Goal: Use online tool/utility: Use online tool/utility

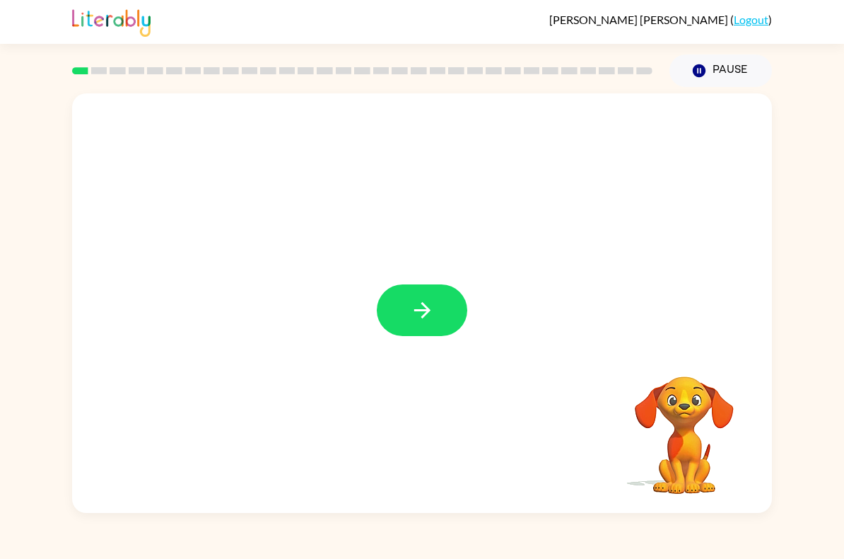
click at [465, 307] on button "button" at bounding box center [422, 310] width 91 height 52
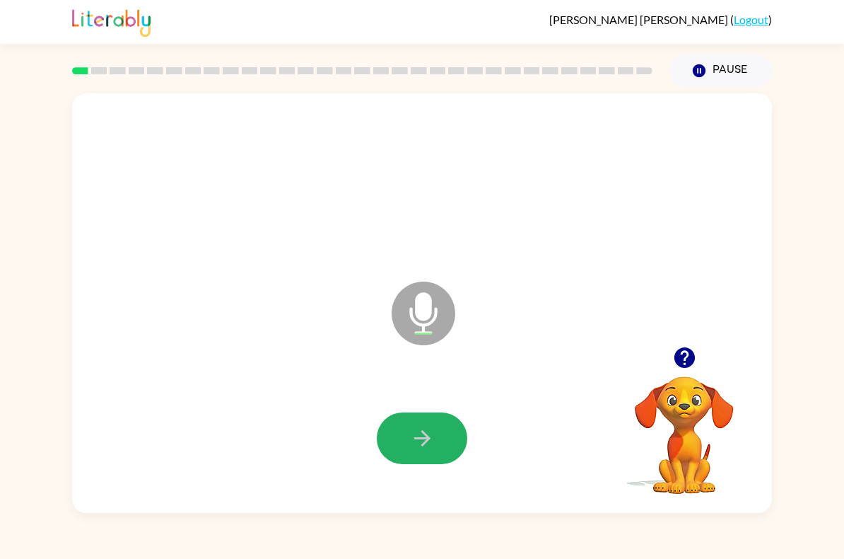
click at [412, 436] on icon "button" at bounding box center [422, 438] width 25 height 25
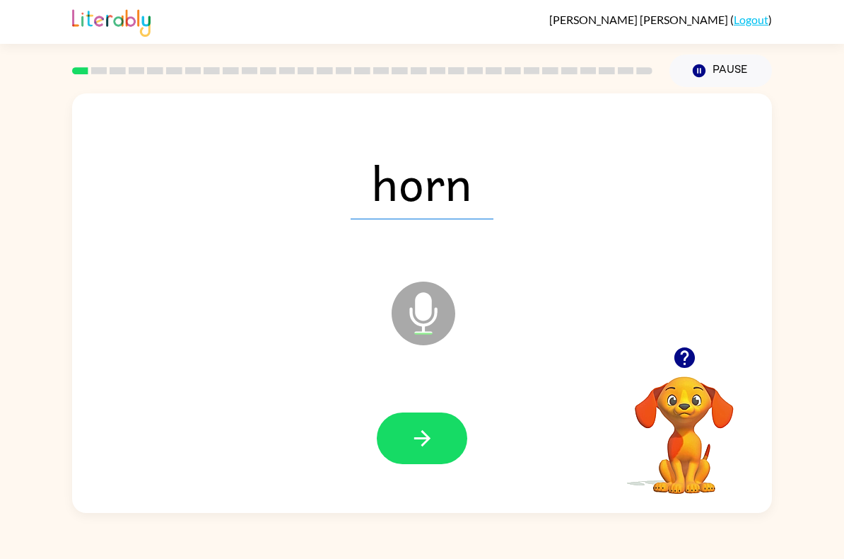
click at [428, 435] on icon "button" at bounding box center [422, 438] width 25 height 25
click at [424, 433] on icon "button" at bounding box center [422, 438] width 16 height 16
click at [436, 441] on button "button" at bounding box center [422, 438] width 91 height 52
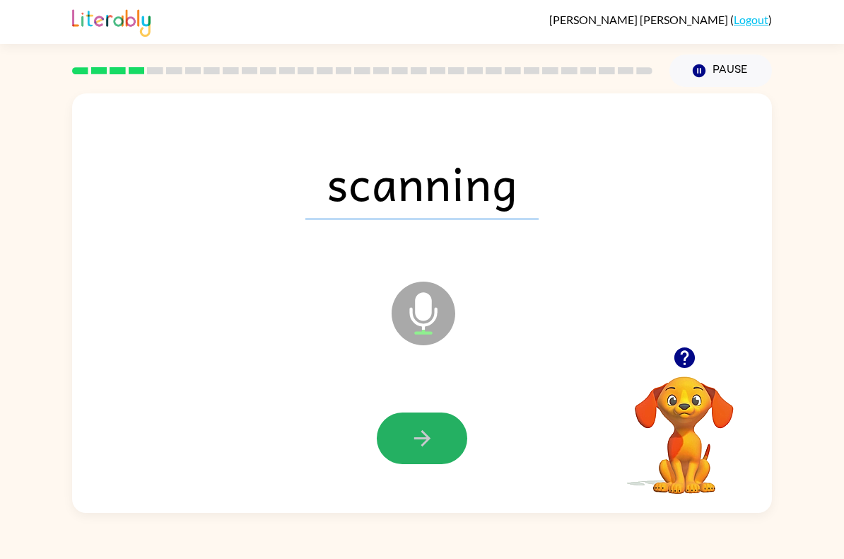
click at [429, 441] on icon "button" at bounding box center [422, 438] width 25 height 25
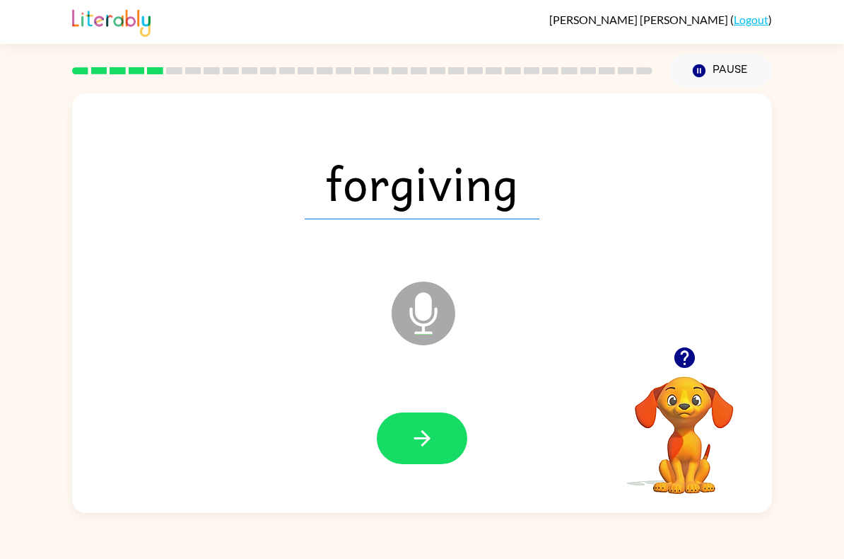
click at [431, 433] on icon "button" at bounding box center [422, 438] width 25 height 25
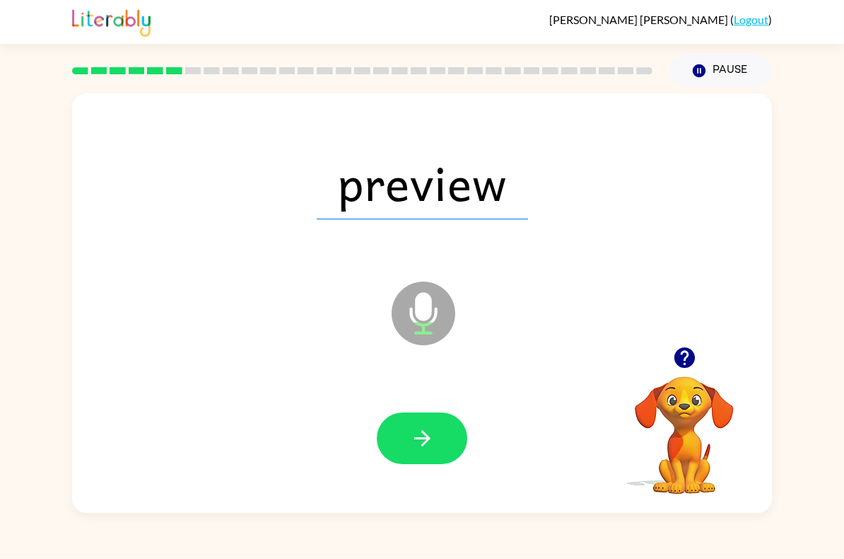
click at [436, 438] on button "button" at bounding box center [422, 438] width 91 height 52
click at [418, 443] on icon "button" at bounding box center [422, 438] width 25 height 25
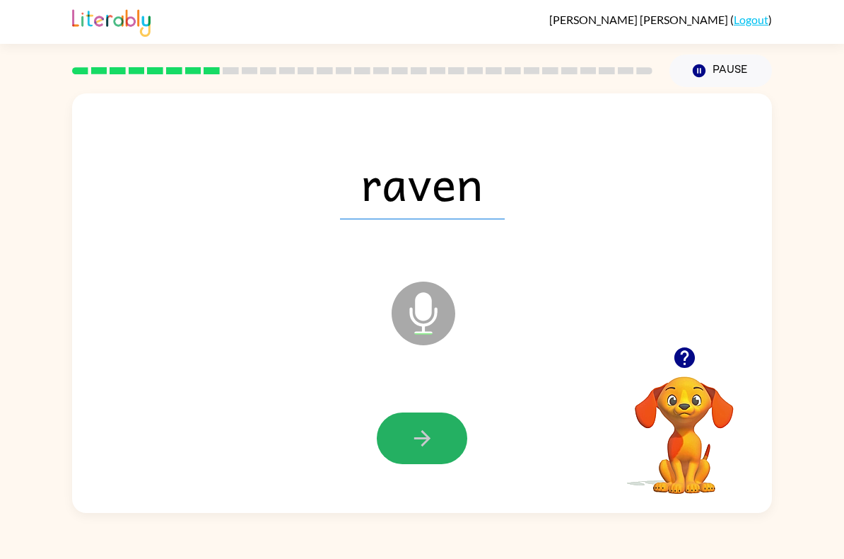
click at [414, 445] on icon "button" at bounding box center [422, 438] width 25 height 25
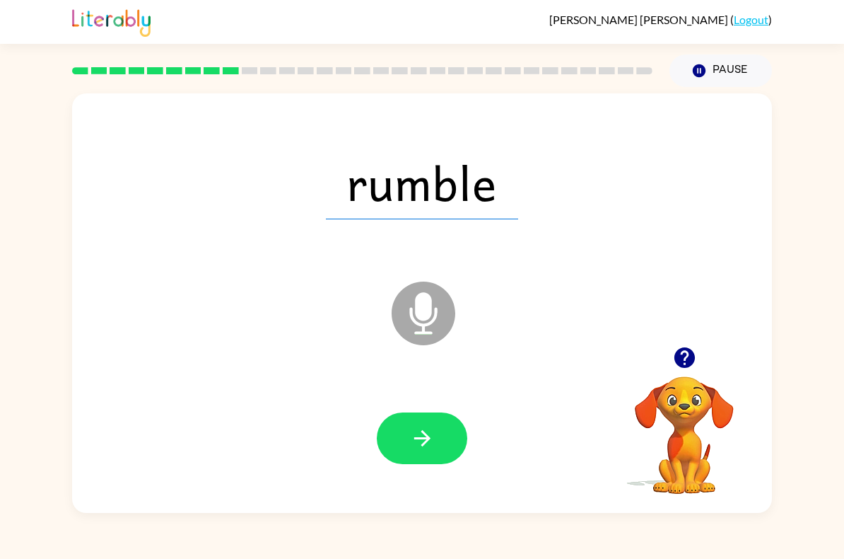
click at [421, 424] on button "button" at bounding box center [422, 438] width 91 height 52
click at [428, 434] on icon "button" at bounding box center [422, 438] width 25 height 25
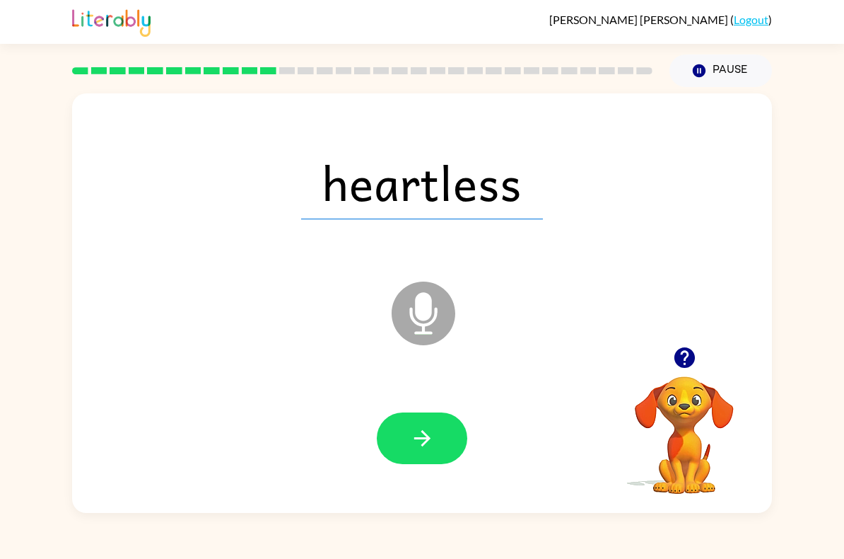
click at [424, 434] on icon "button" at bounding box center [422, 438] width 16 height 16
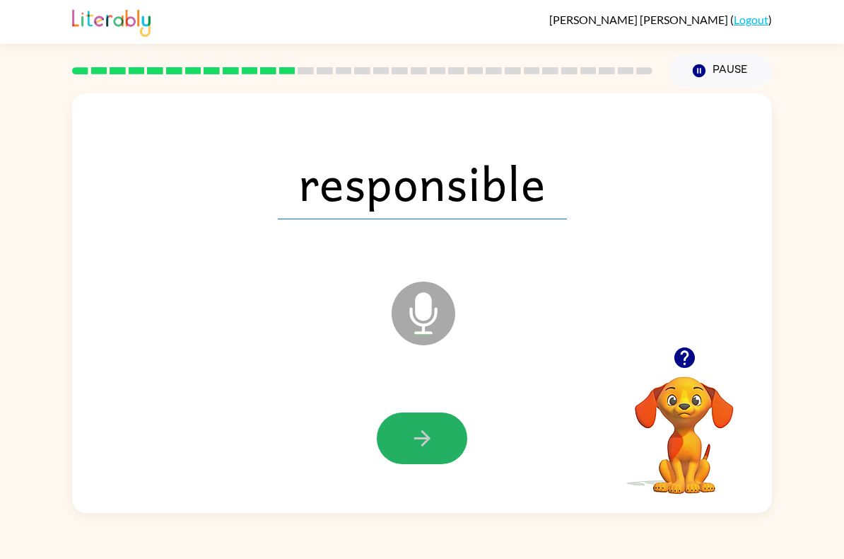
click at [410, 436] on icon "button" at bounding box center [422, 438] width 25 height 25
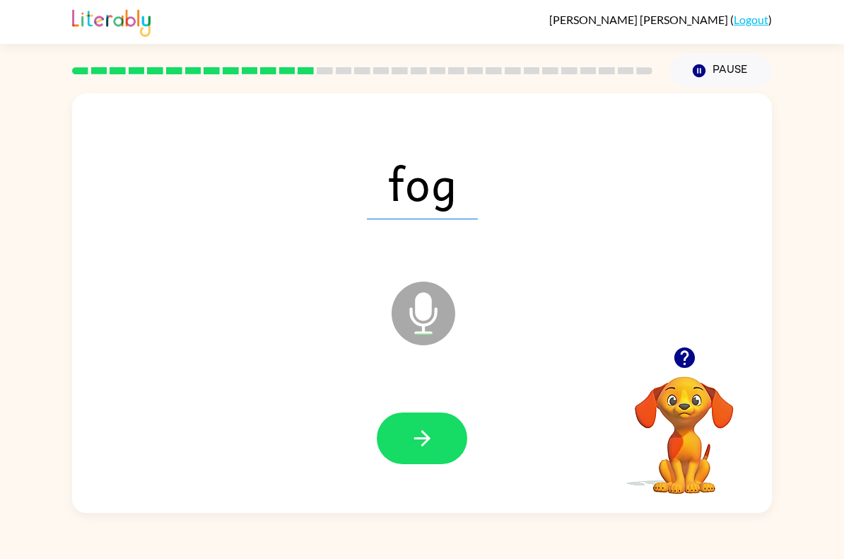
click at [421, 443] on icon "button" at bounding box center [422, 438] width 25 height 25
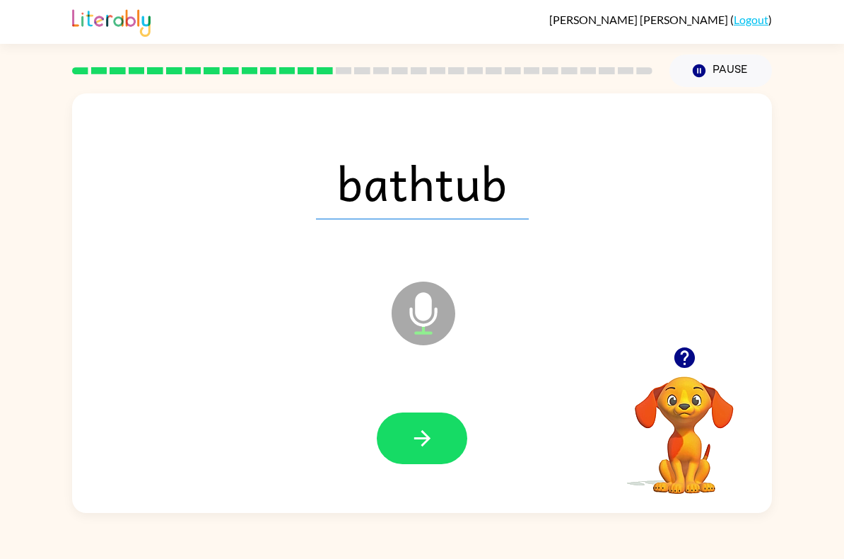
click at [419, 441] on icon "button" at bounding box center [422, 438] width 25 height 25
click at [419, 438] on icon "button" at bounding box center [422, 438] width 16 height 16
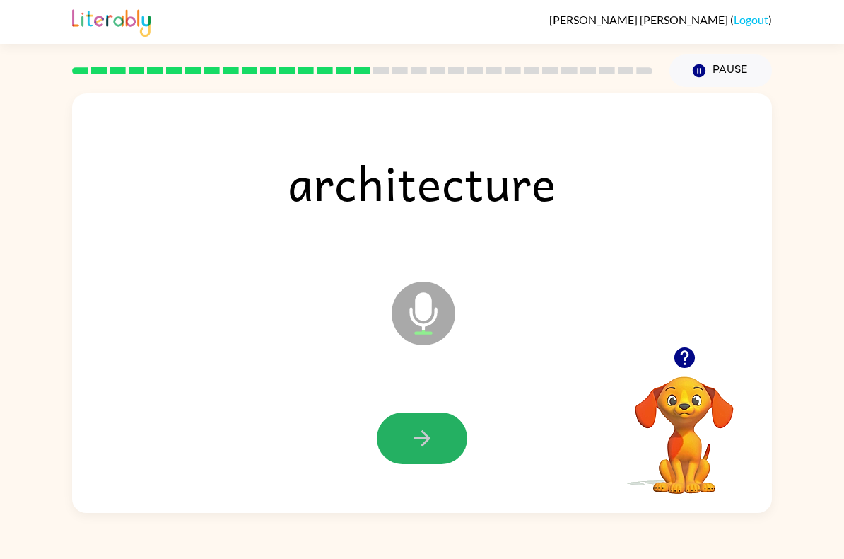
click at [422, 433] on icon "button" at bounding box center [422, 438] width 25 height 25
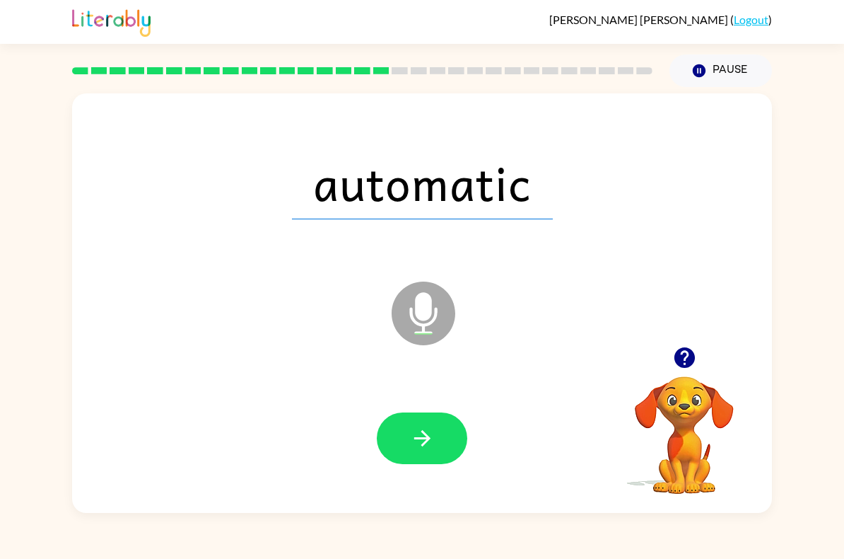
click at [424, 431] on icon "button" at bounding box center [422, 438] width 25 height 25
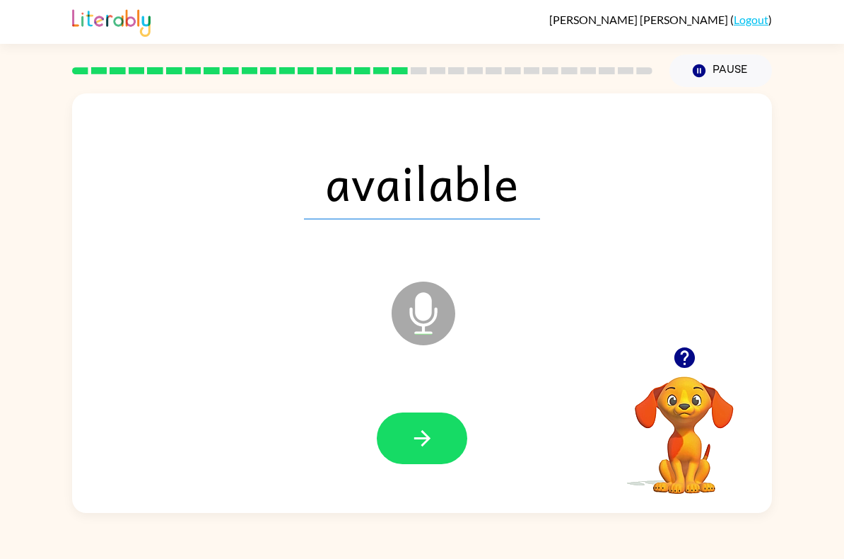
click at [431, 433] on icon "button" at bounding box center [422, 438] width 25 height 25
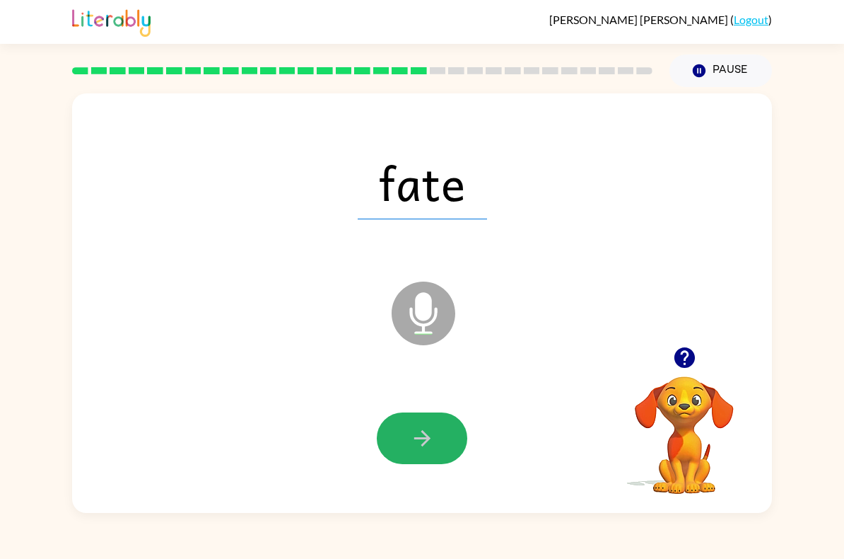
click at [427, 446] on icon "button" at bounding box center [422, 438] width 25 height 25
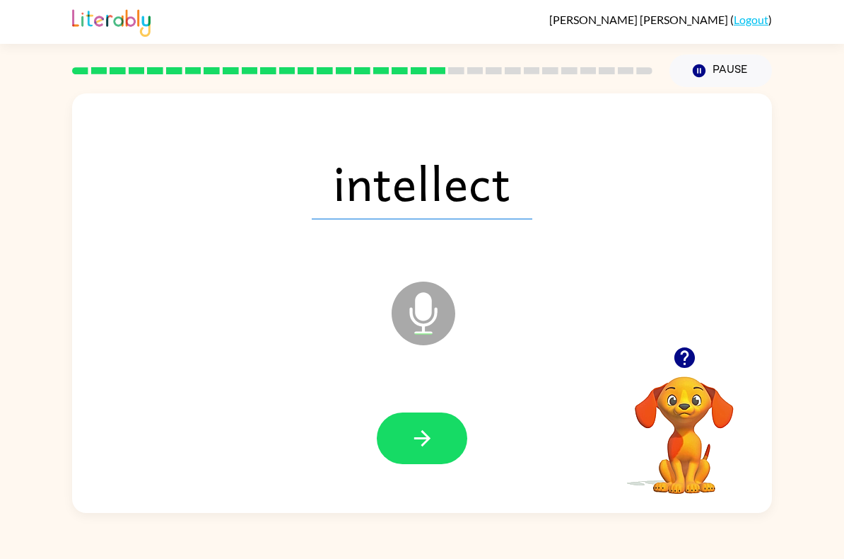
click at [422, 431] on icon "button" at bounding box center [422, 438] width 16 height 16
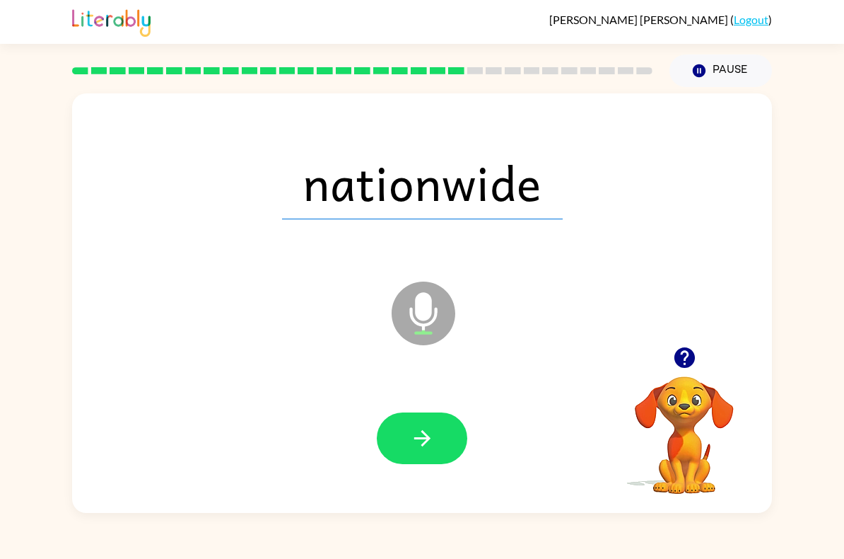
click at [438, 441] on button "button" at bounding box center [422, 438] width 91 height 52
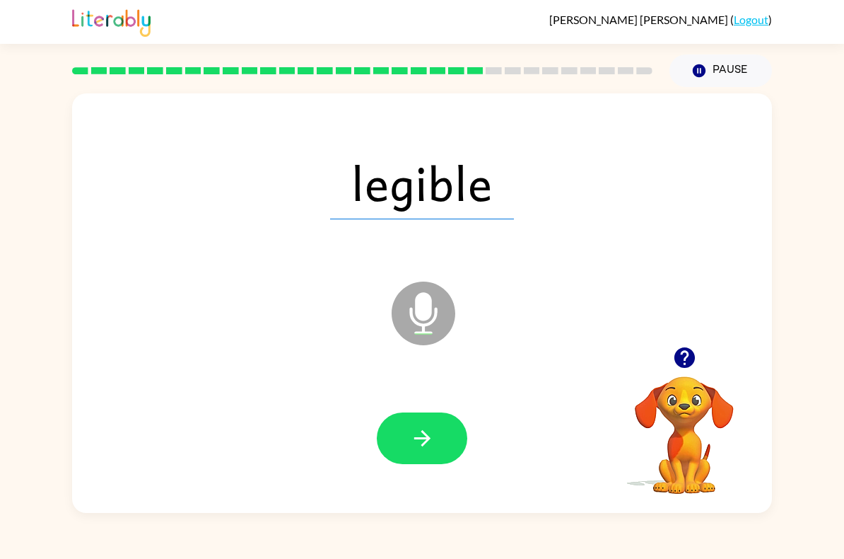
click at [419, 438] on icon "button" at bounding box center [422, 438] width 25 height 25
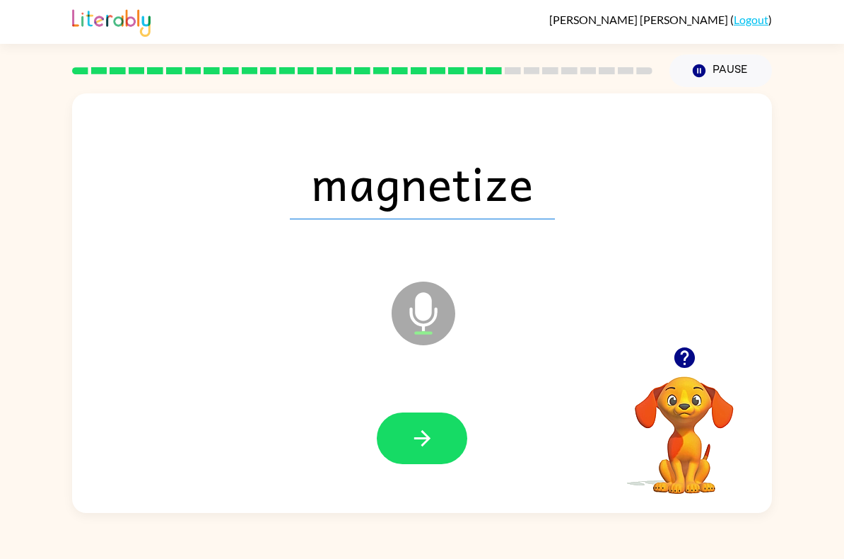
click at [418, 438] on icon "button" at bounding box center [422, 438] width 25 height 25
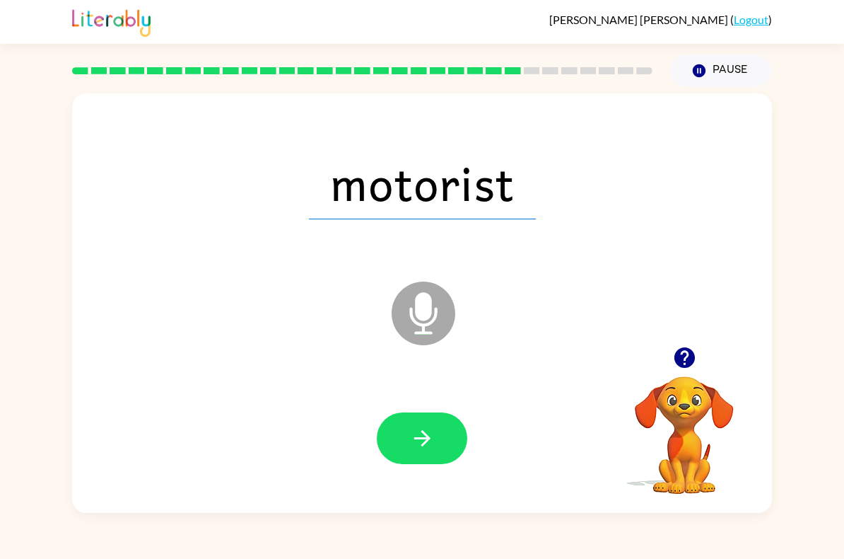
click at [417, 432] on icon "button" at bounding box center [422, 438] width 25 height 25
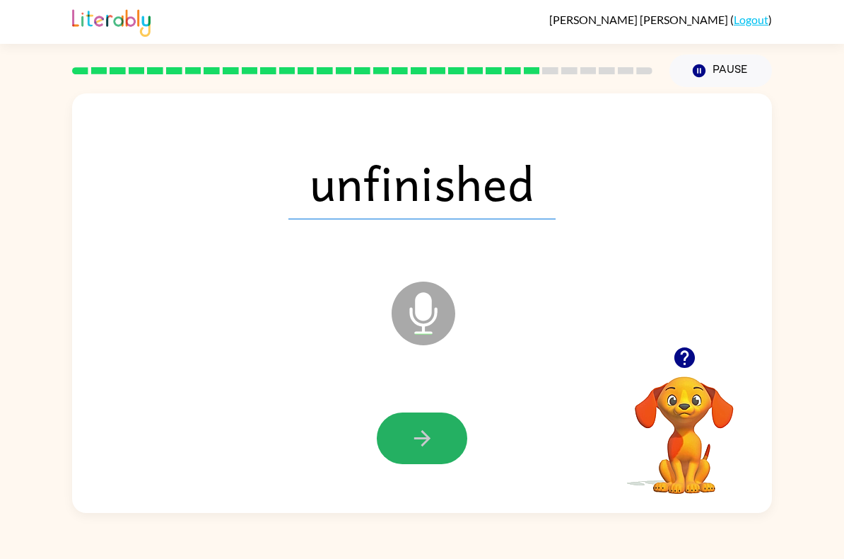
click at [414, 426] on button "button" at bounding box center [422, 438] width 91 height 52
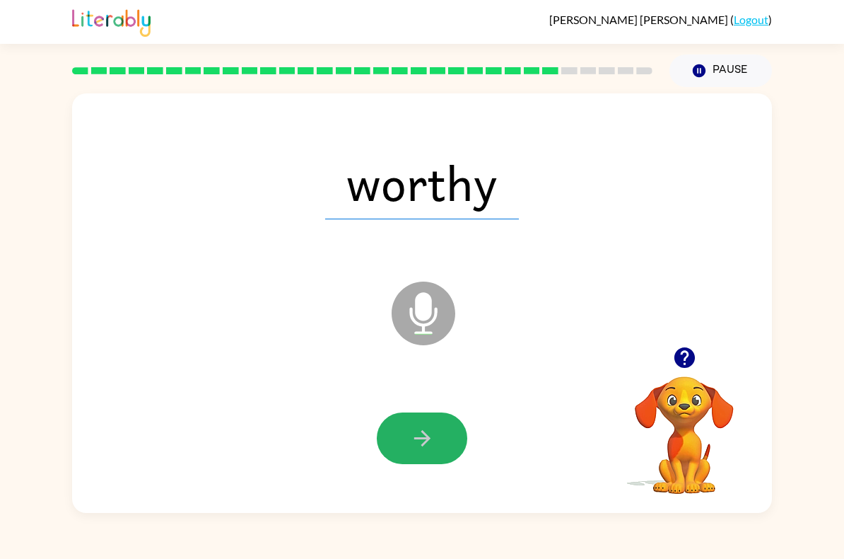
click at [417, 445] on icon "button" at bounding box center [422, 438] width 25 height 25
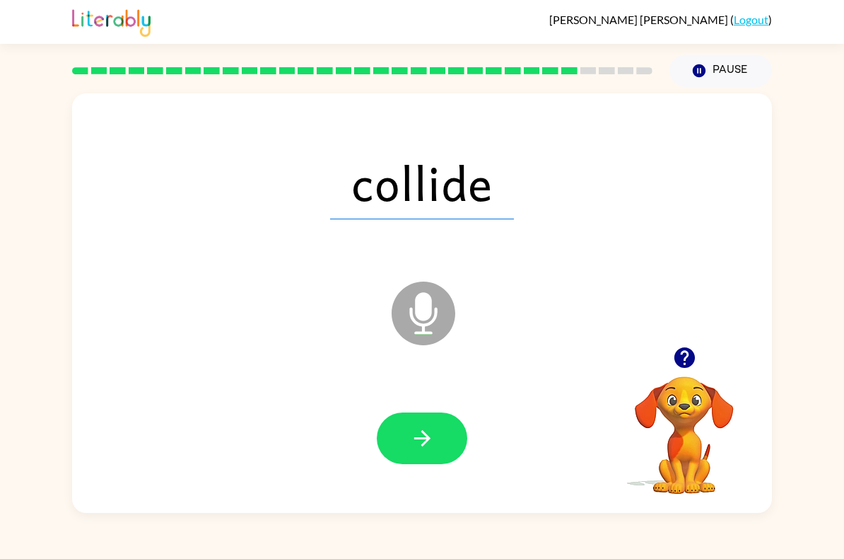
click at [403, 438] on button "button" at bounding box center [422, 438] width 91 height 52
click at [412, 438] on icon "button" at bounding box center [422, 438] width 25 height 25
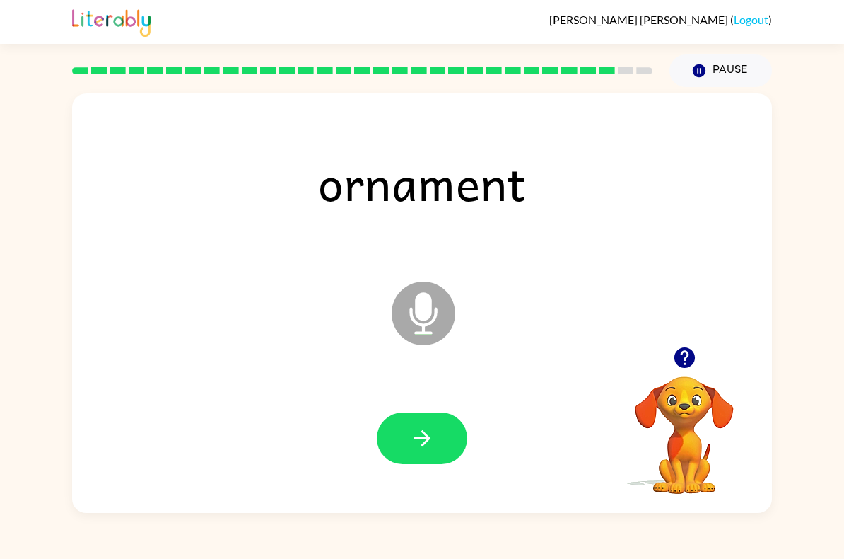
click at [431, 424] on button "button" at bounding box center [422, 438] width 91 height 52
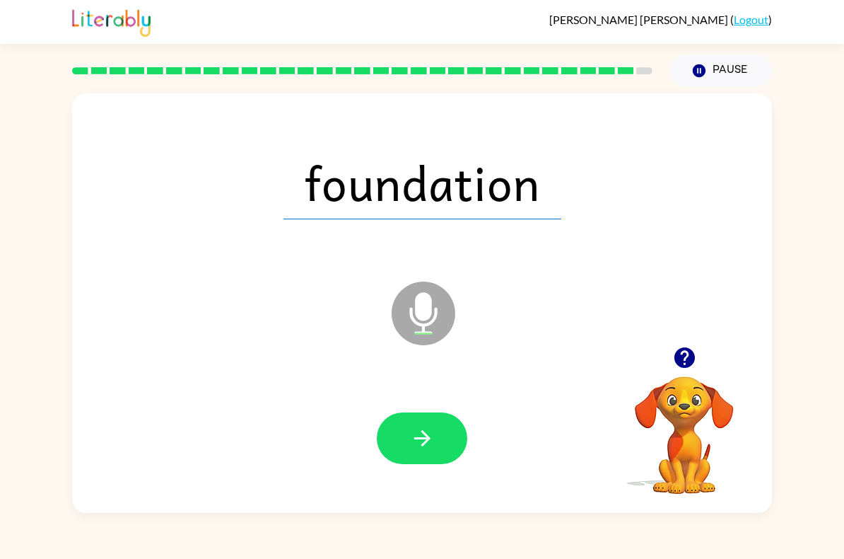
click at [427, 429] on icon "button" at bounding box center [422, 438] width 25 height 25
